Goal: Task Accomplishment & Management: Manage account settings

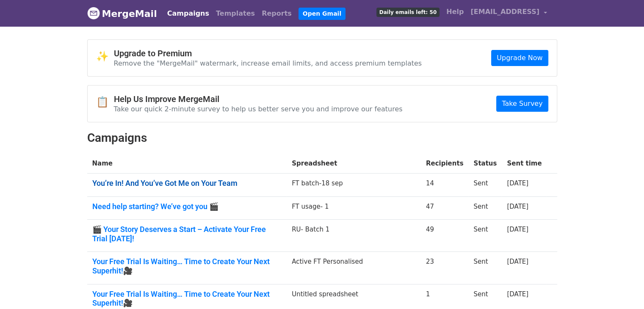
click at [204, 179] on link "You’re In! And You’ve Got Me on Your Team" at bounding box center [187, 183] width 190 height 9
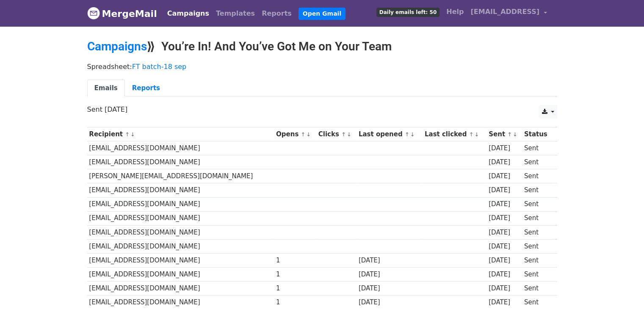
scroll to position [102, 0]
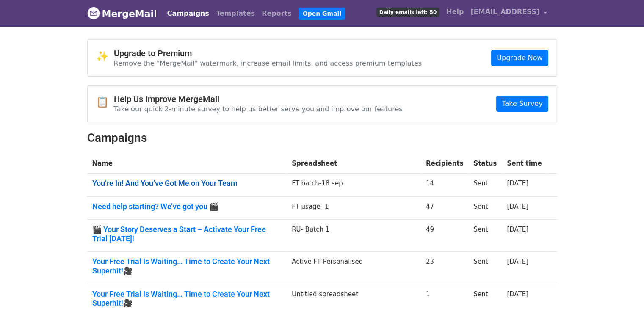
click at [199, 179] on link "You’re In! And You’ve Got Me on Your Team" at bounding box center [187, 183] width 190 height 9
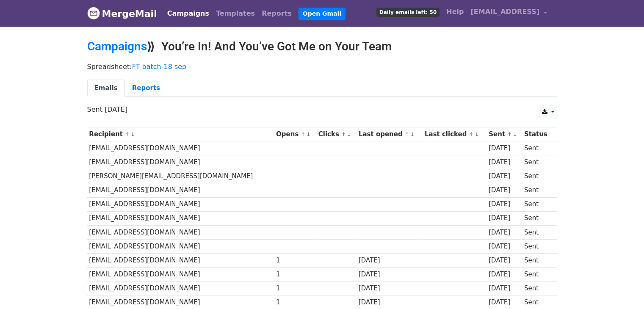
scroll to position [84, 0]
